Goal: Information Seeking & Learning: Learn about a topic

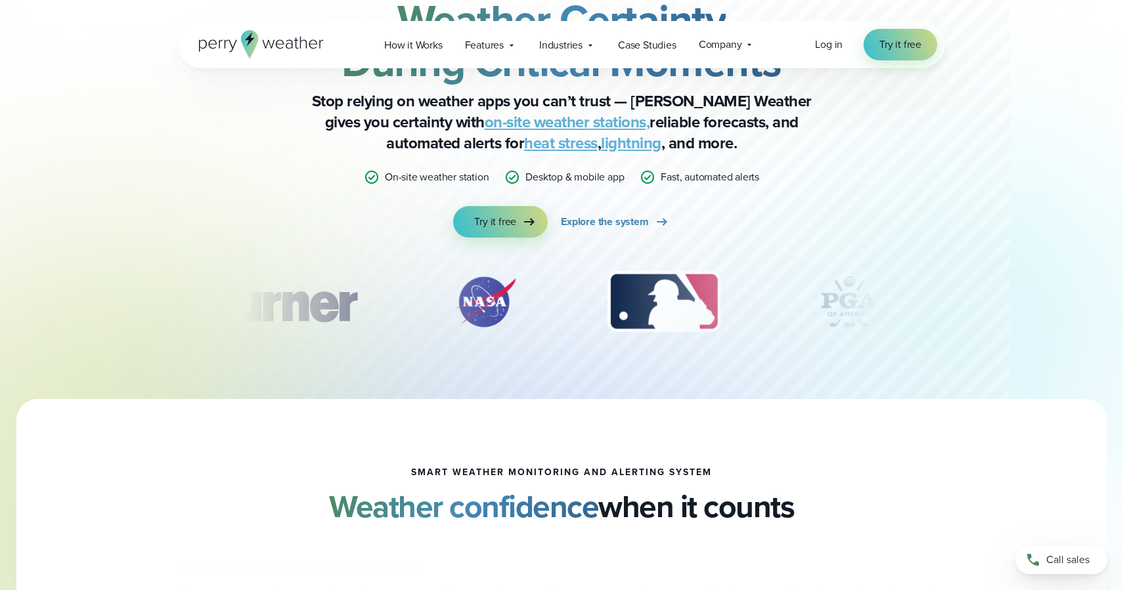
scroll to position [114, 0]
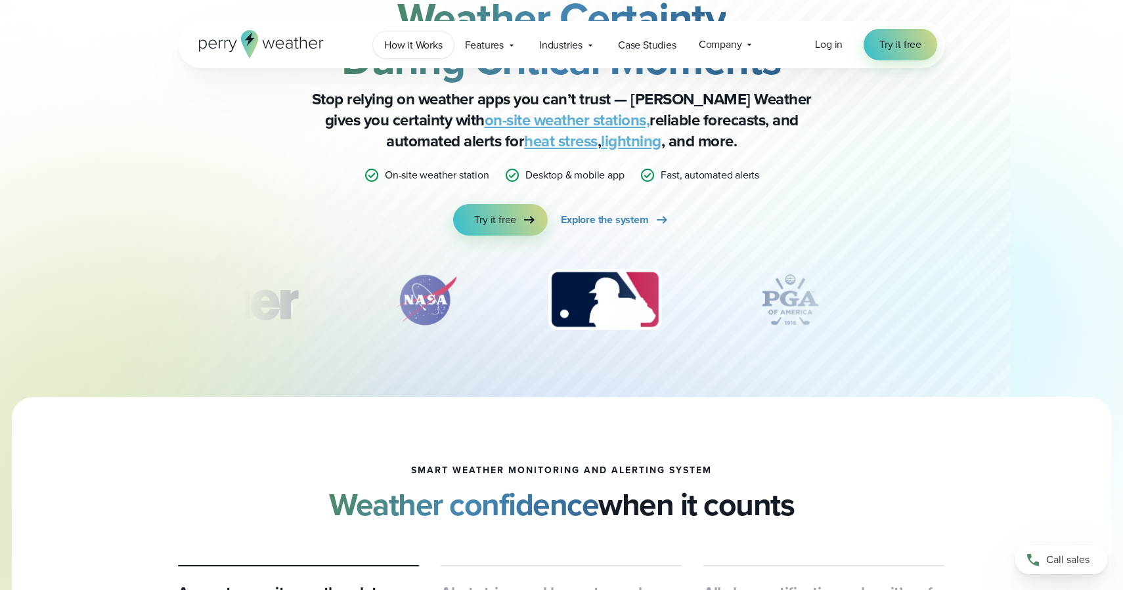
click at [404, 47] on span "How it Works" at bounding box center [413, 45] width 58 height 16
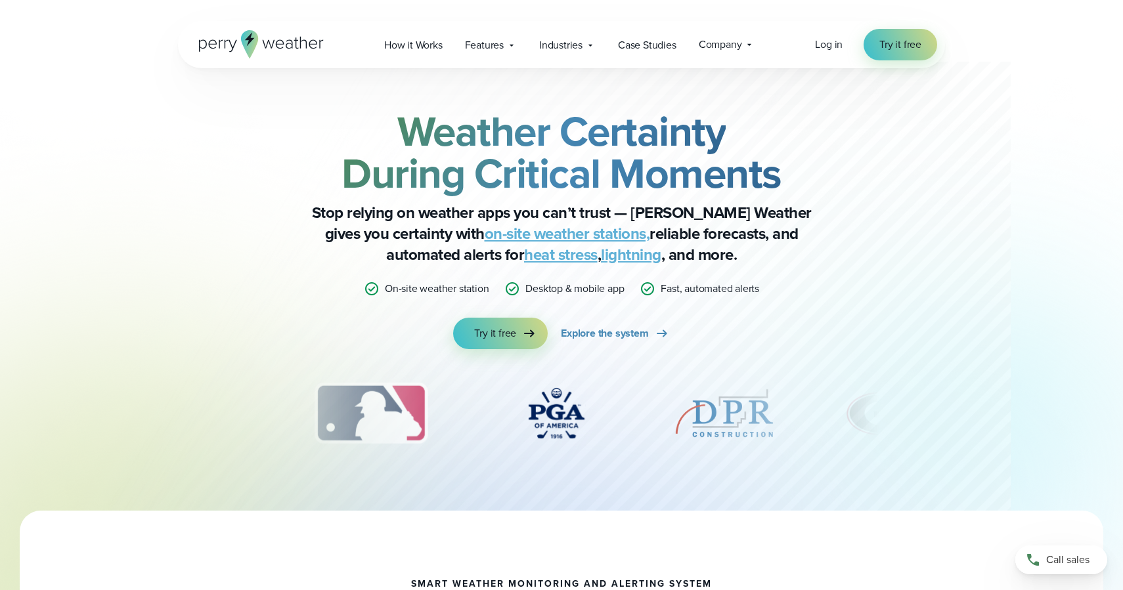
scroll to position [0, 0]
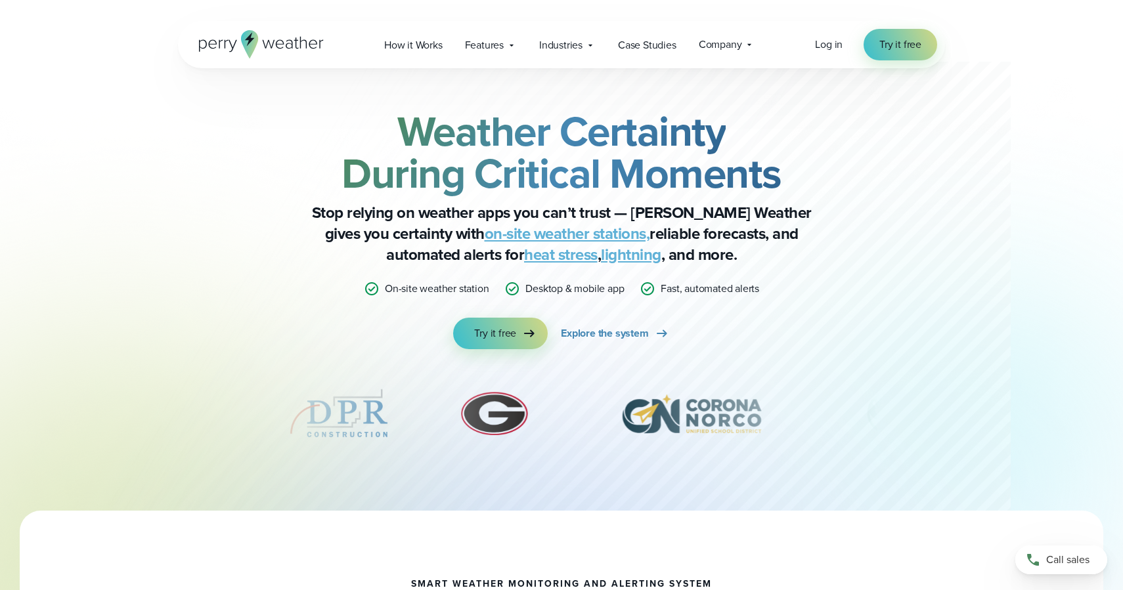
click at [154, 297] on div at bounding box center [561, 255] width 898 height 511
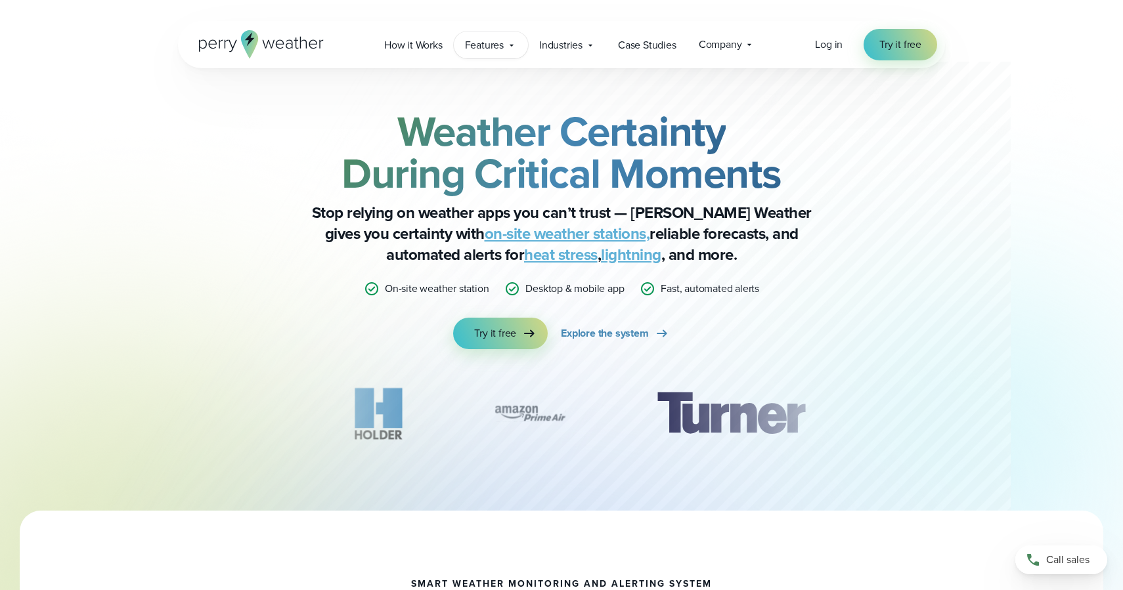
click at [494, 45] on span "Features" at bounding box center [484, 45] width 39 height 16
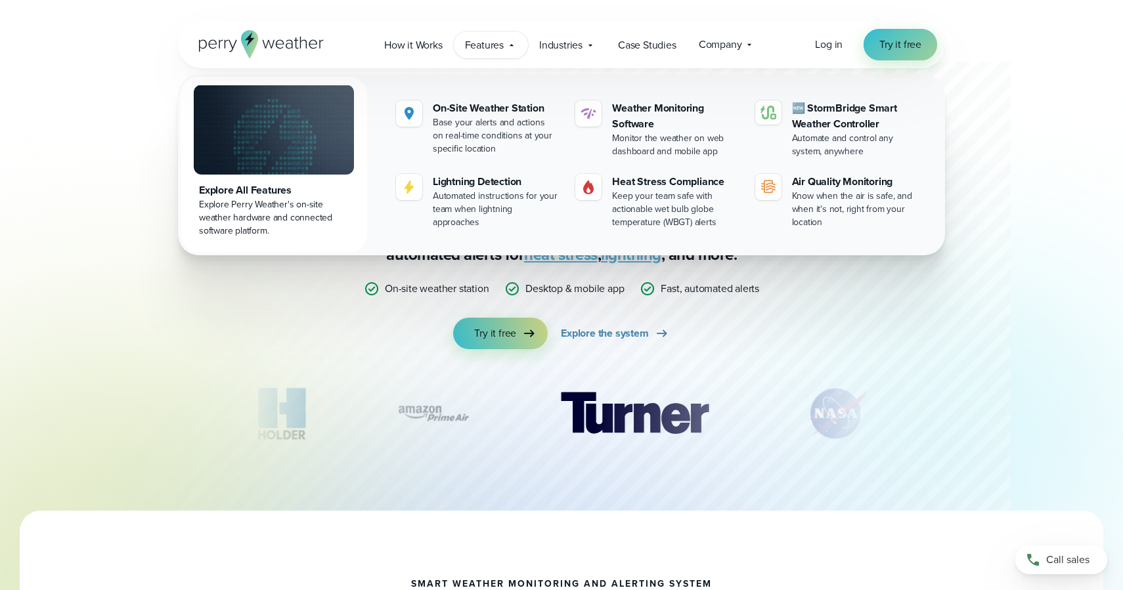
click at [897, 38] on span "Try it free" at bounding box center [900, 45] width 42 height 16
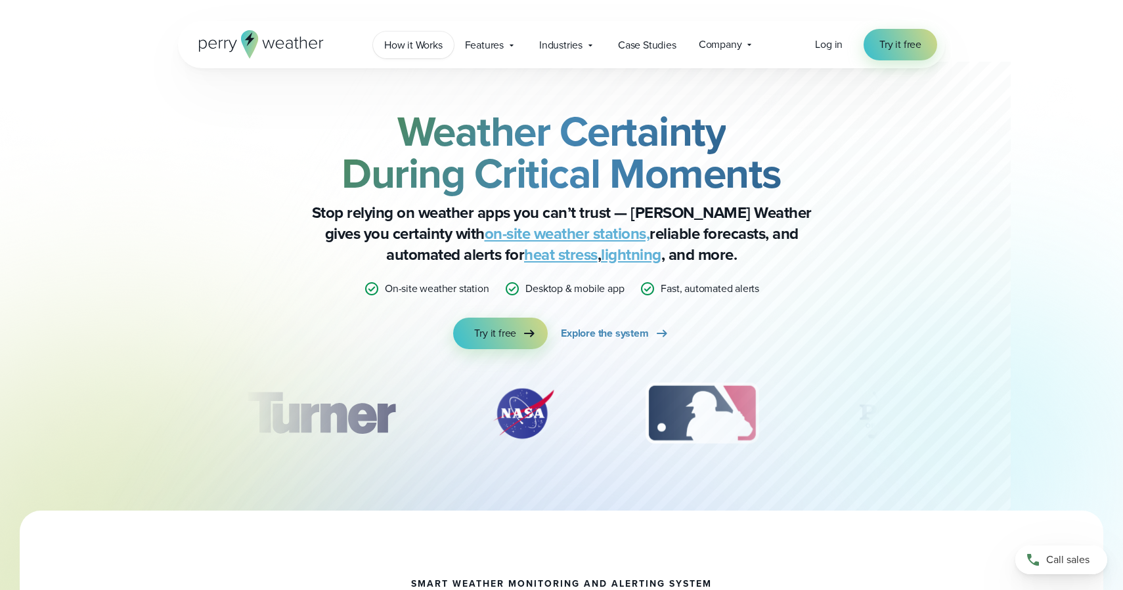
click at [426, 33] on link "How it Works" at bounding box center [413, 45] width 81 height 27
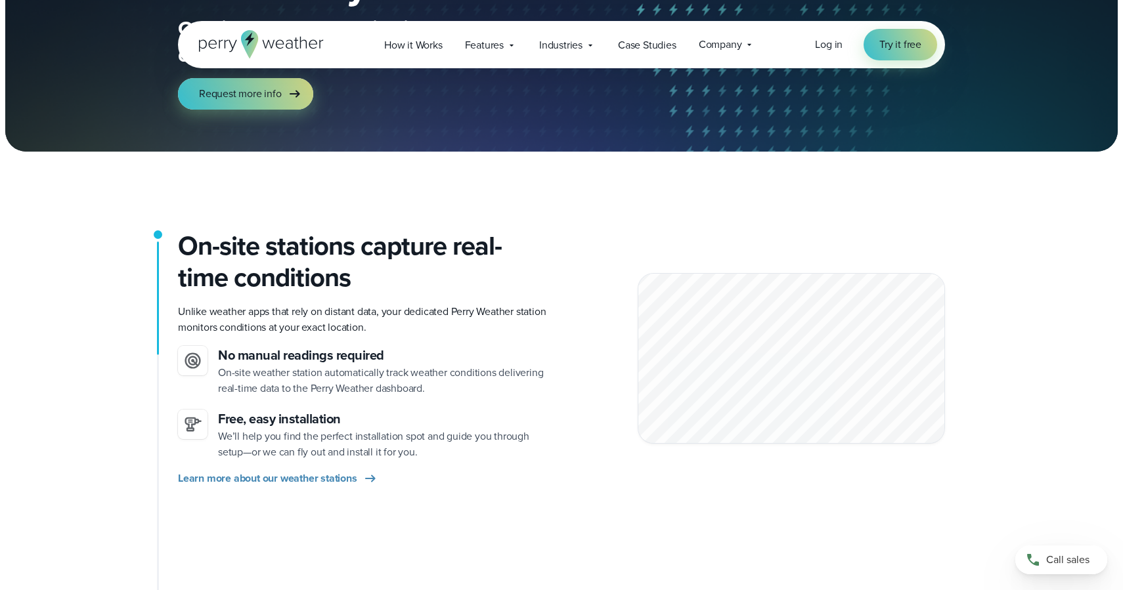
scroll to position [173, 0]
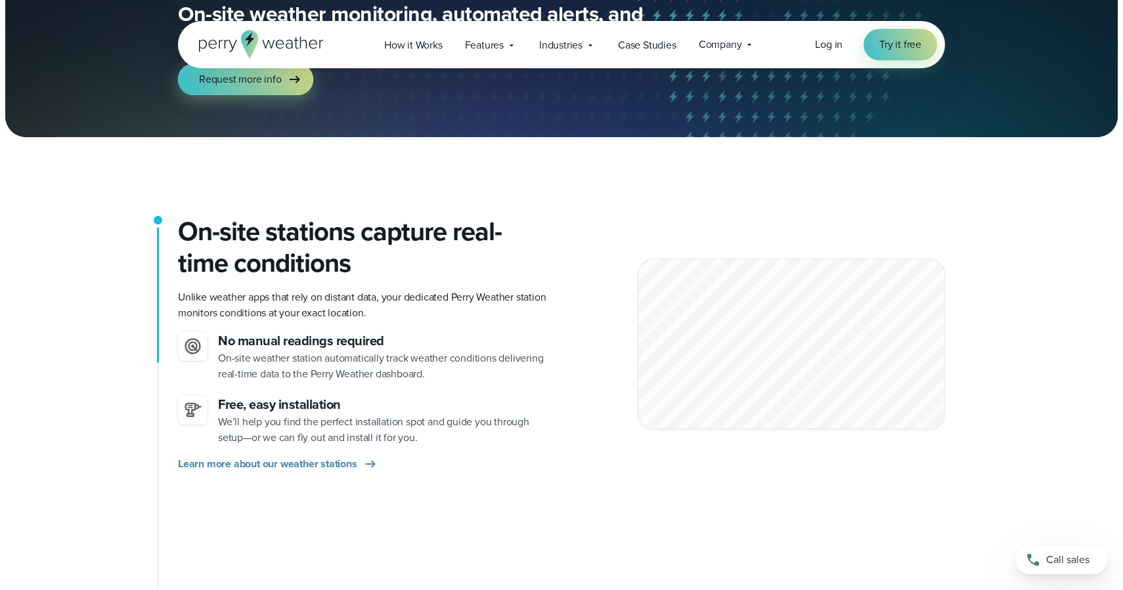
click at [479, 582] on div "On-site stations capture real-time conditions Unlike weather apps that rely on …" at bounding box center [561, 403] width 767 height 374
click at [338, 468] on span "Learn more about our weather stations" at bounding box center [267, 464] width 179 height 16
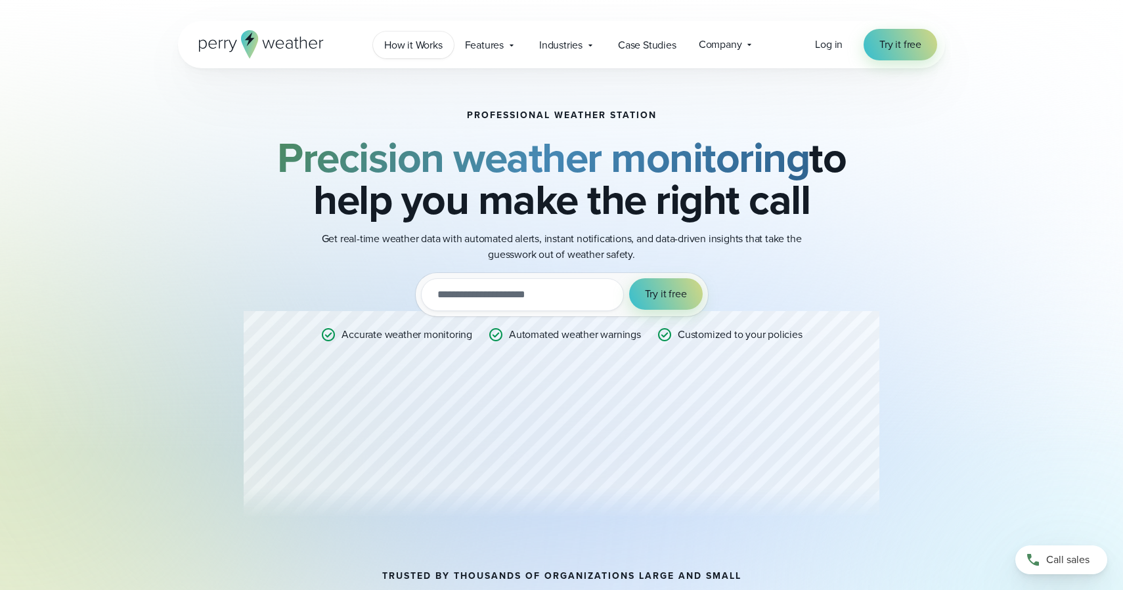
click at [405, 44] on span "How it Works" at bounding box center [413, 45] width 58 height 16
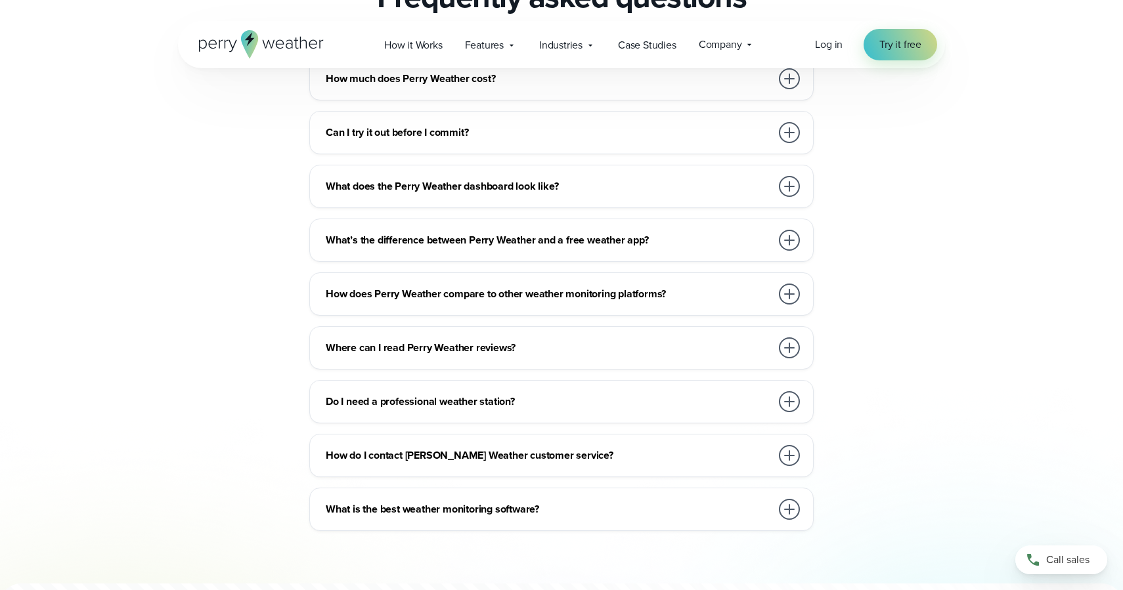
scroll to position [2971, 0]
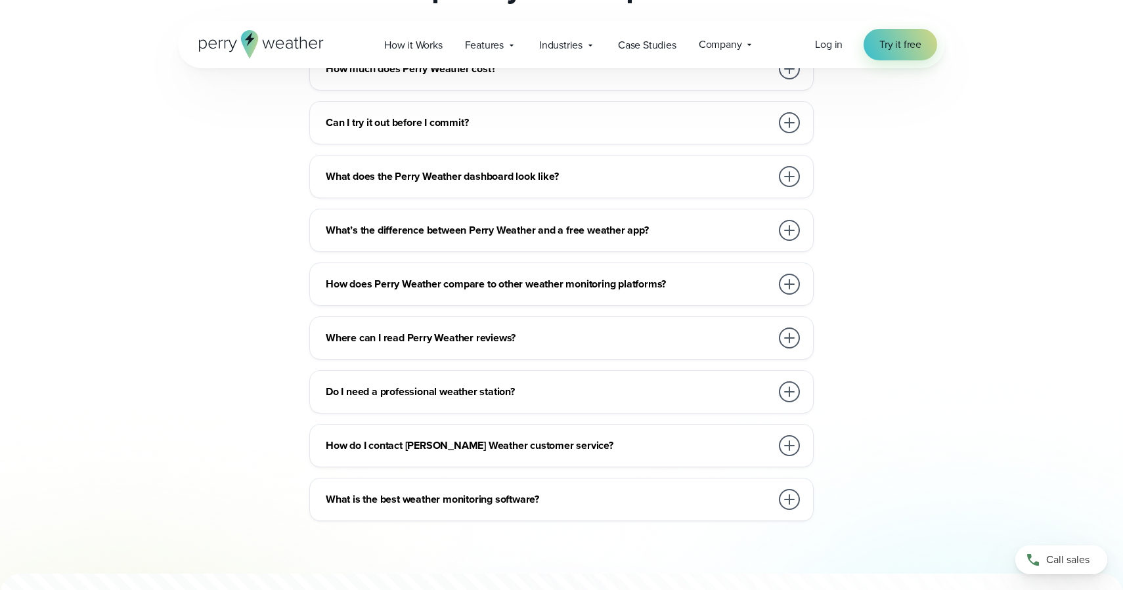
click at [793, 274] on div at bounding box center [789, 284] width 21 height 21
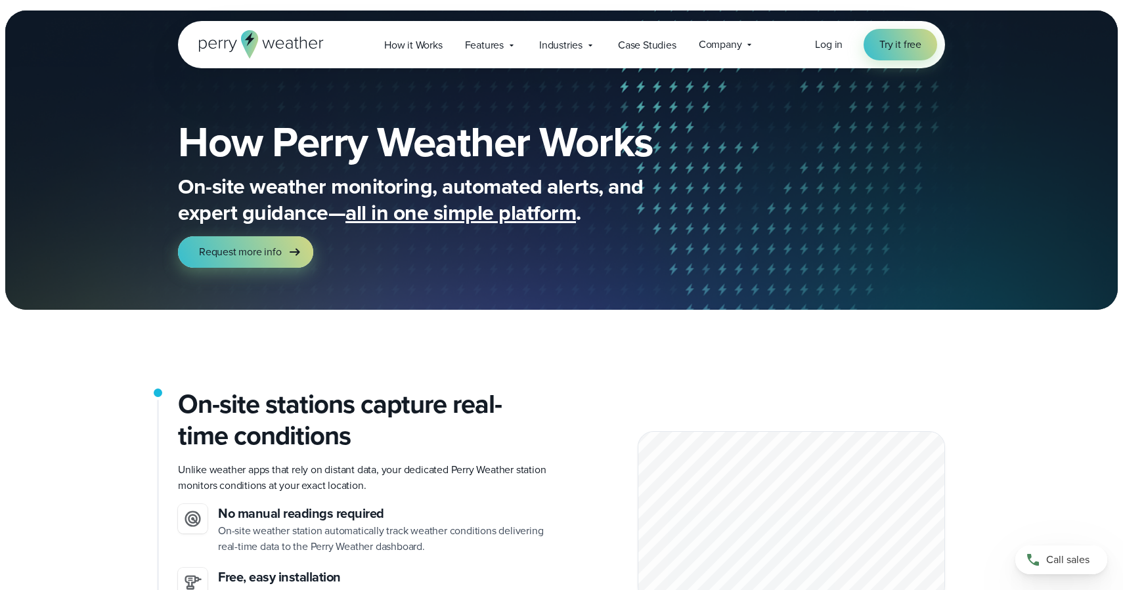
scroll to position [0, 0]
